Goal: Task Accomplishment & Management: Use online tool/utility

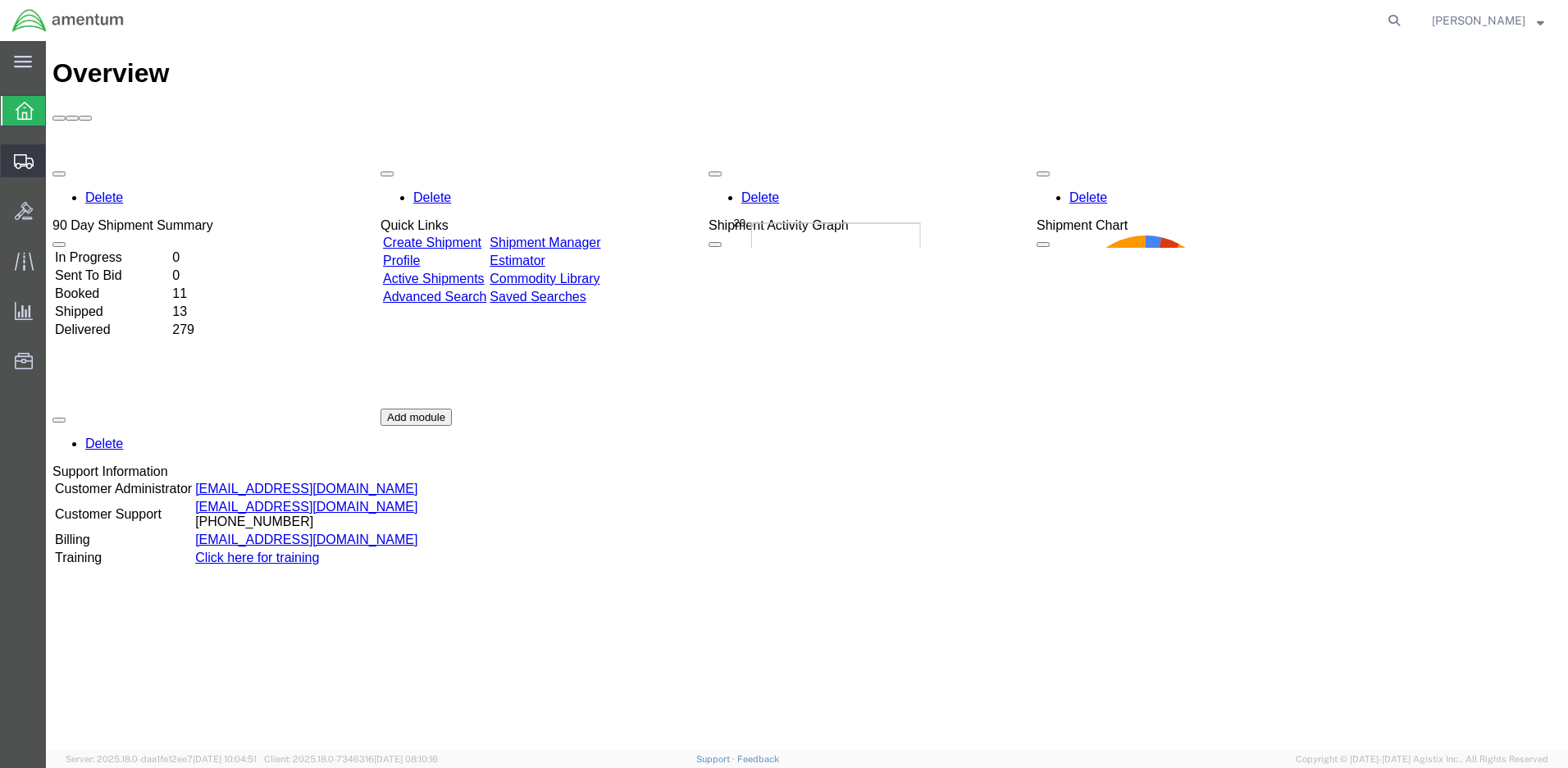
click at [0, 0] on span "Estimator" at bounding box center [0, 0] width 0 height 0
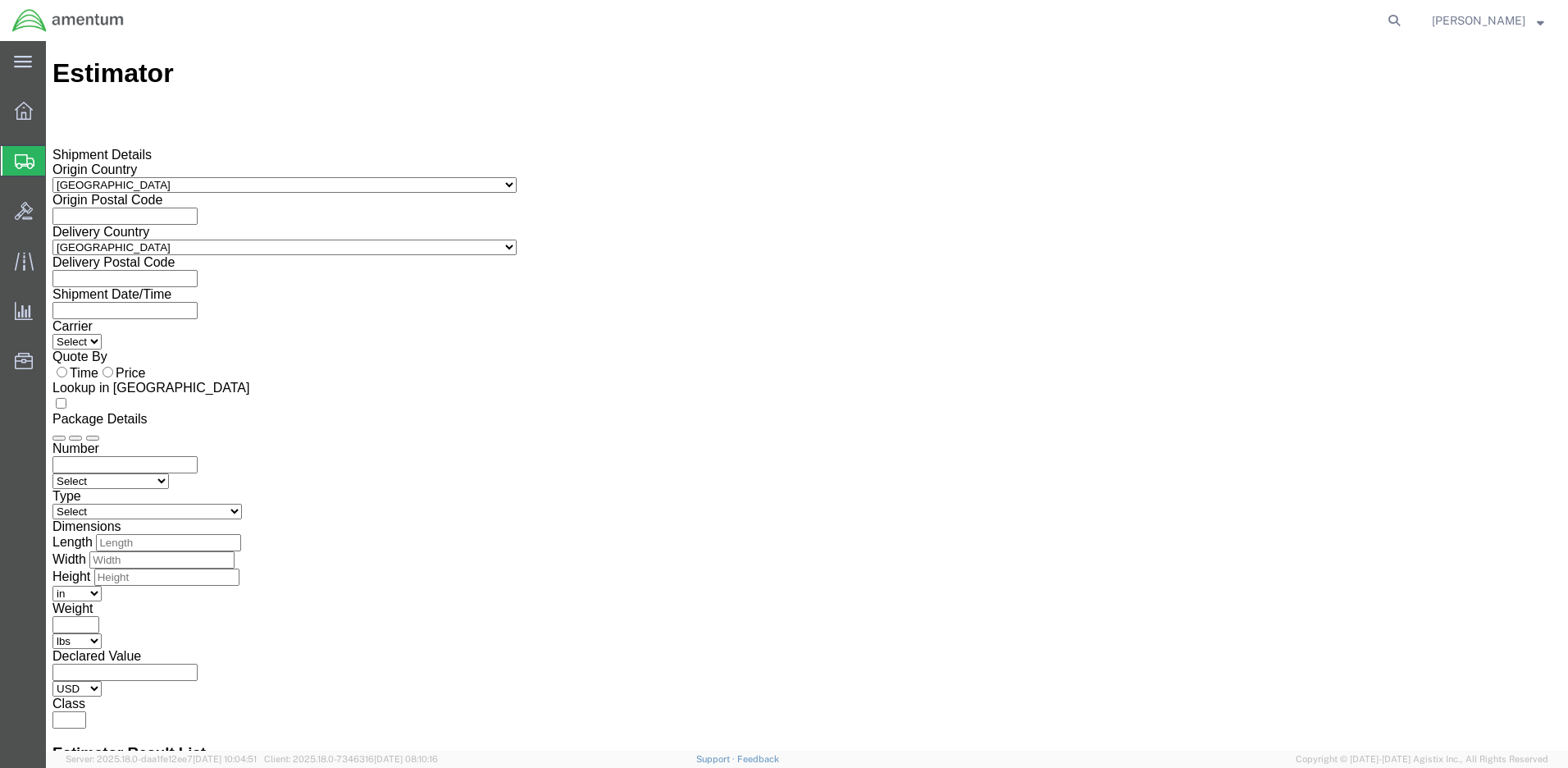
click at [198, 207] on input "text" at bounding box center [125, 216] width 145 height 17
type input "76544"
click at [198, 270] on input "text" at bounding box center [125, 278] width 145 height 17
type input "78419"
click at [198, 302] on input "text" at bounding box center [125, 310] width 145 height 17
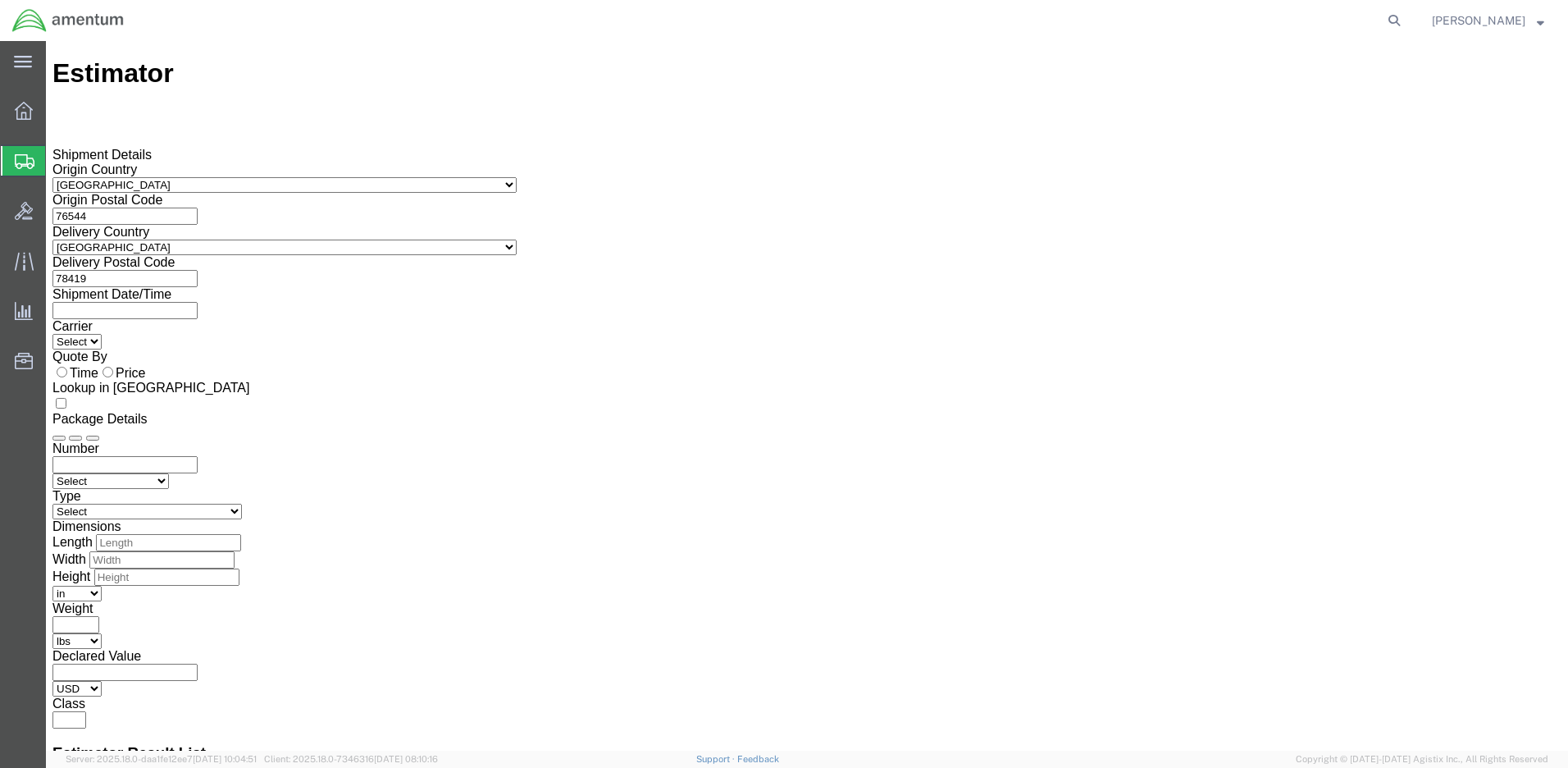
click at [113, 367] on input "Price" at bounding box center [108, 372] width 11 height 11
radio input "true"
click at [198, 456] on input "number" at bounding box center [125, 465] width 145 height 17
type input "1"
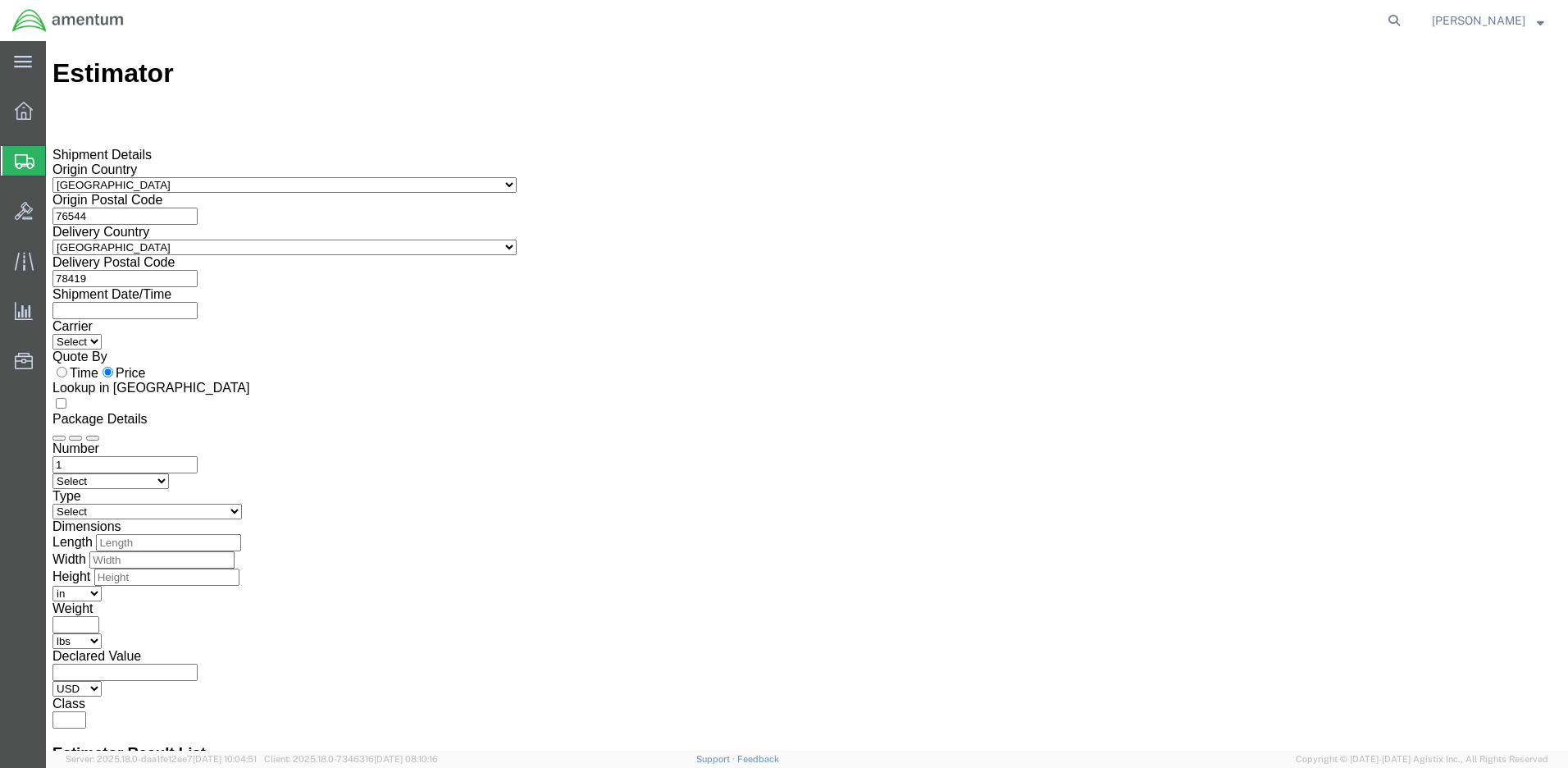
select select "LTL"
select select "CRAT"
click at [241, 534] on input "number" at bounding box center [169, 543] width 145 height 17
type input "72"
type input "46"
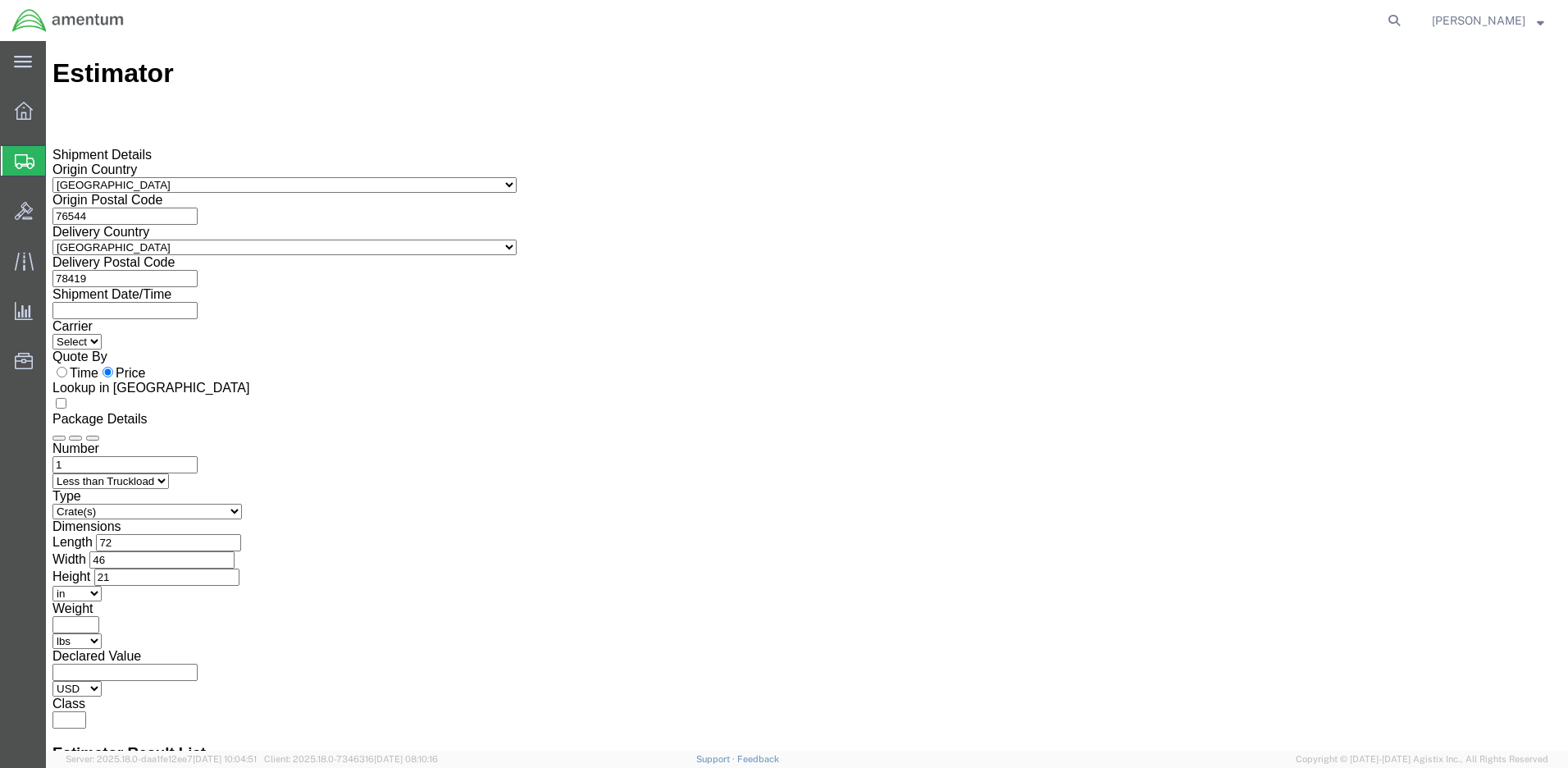
type input "21"
type input "400"
click at [198, 663] on input "number" at bounding box center [125, 672] width 145 height 17
type input "400.00"
click at [86, 712] on input "text" at bounding box center [69, 720] width 34 height 17
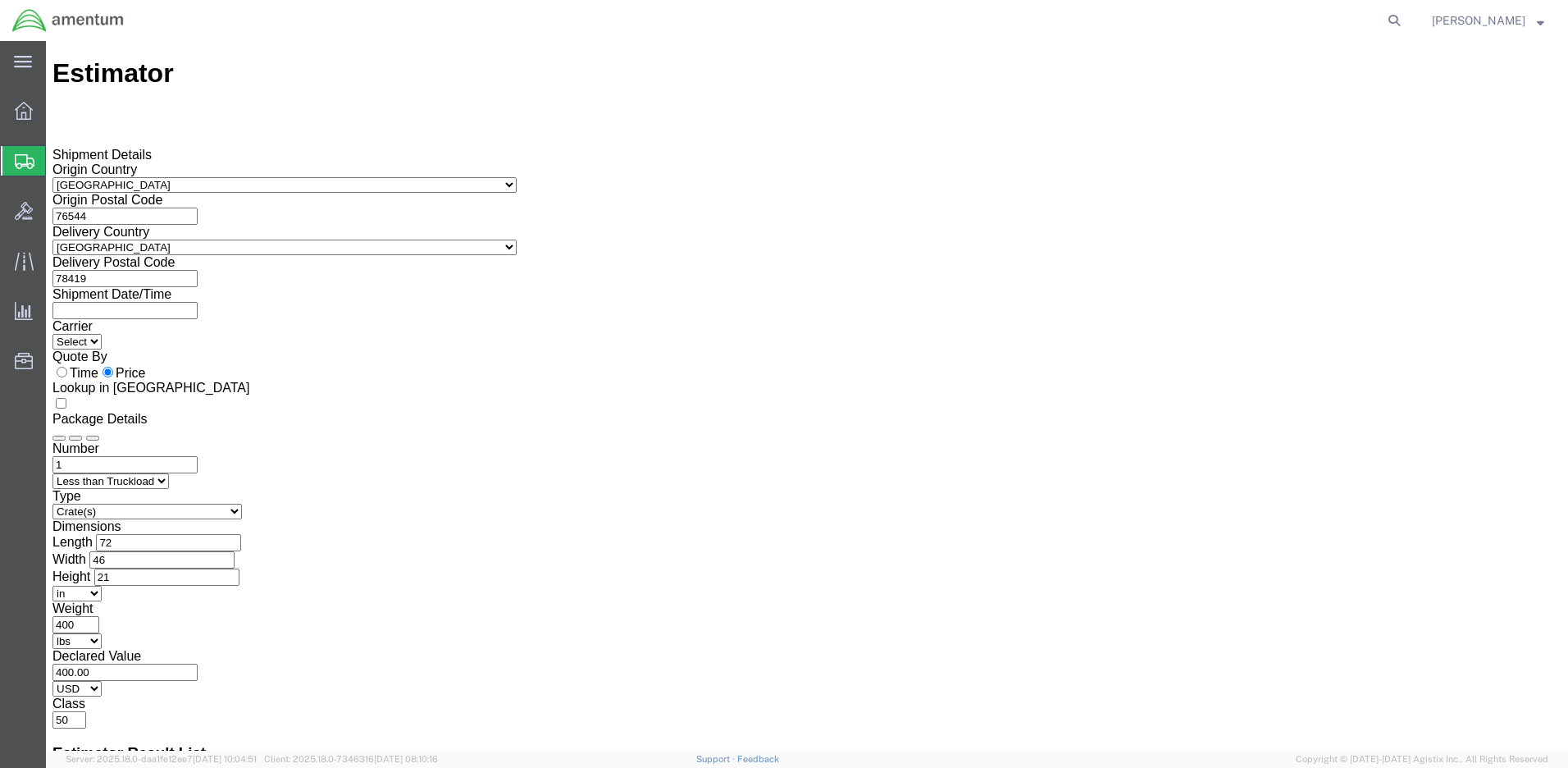
type input "50"
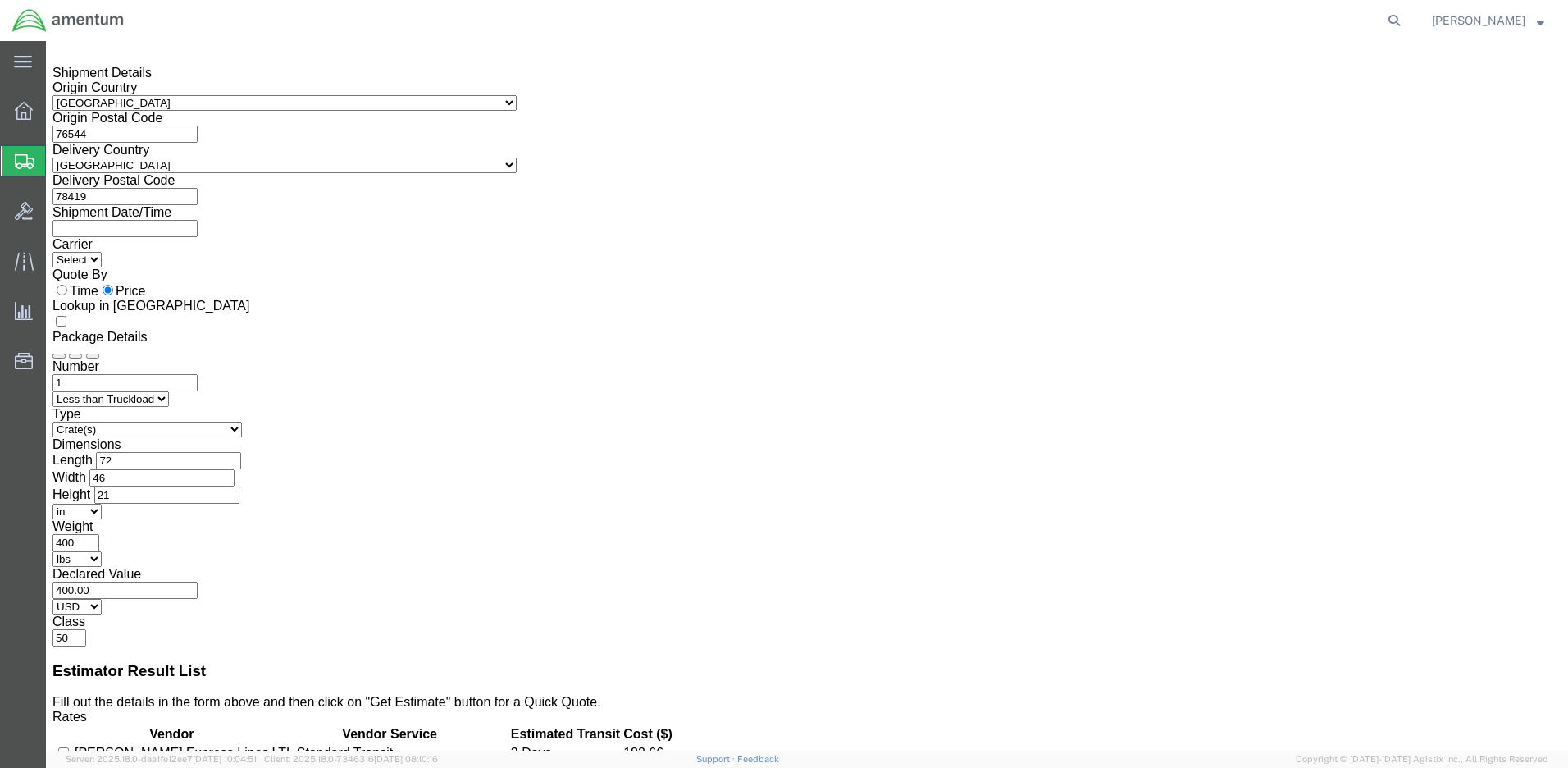
drag, startPoint x: 377, startPoint y: 590, endPoint x: 466, endPoint y: 597, distance: 89.3
